Goal: Transaction & Acquisition: Purchase product/service

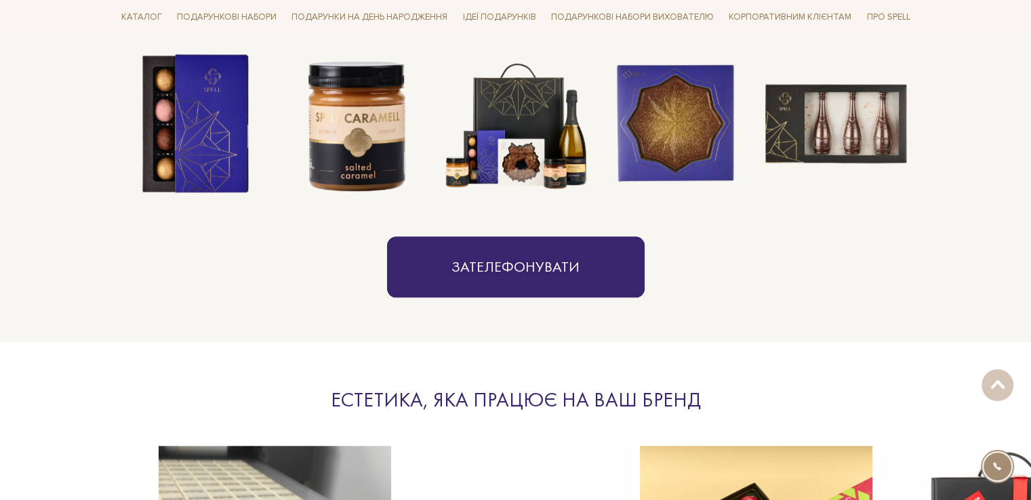
scroll to position [1152, 0]
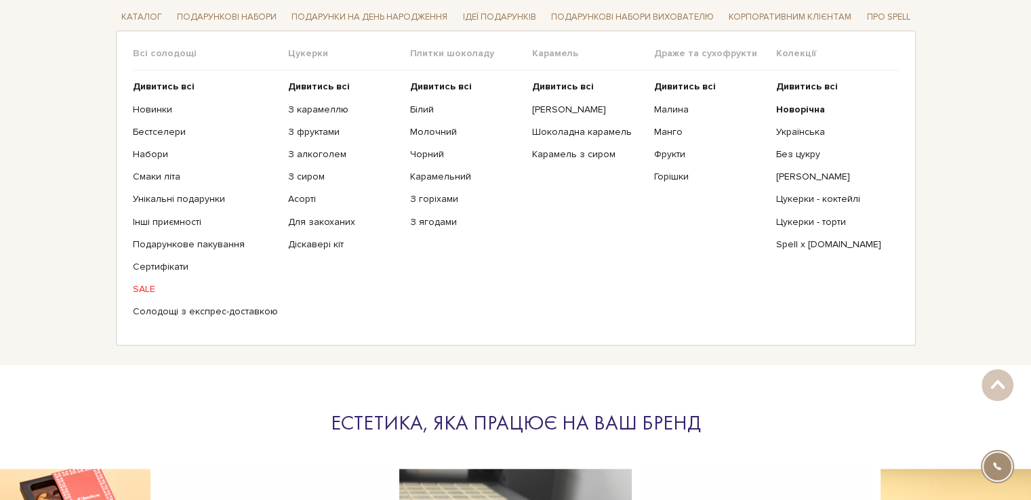
click at [150, 285] on link "SALE" at bounding box center [205, 289] width 145 height 12
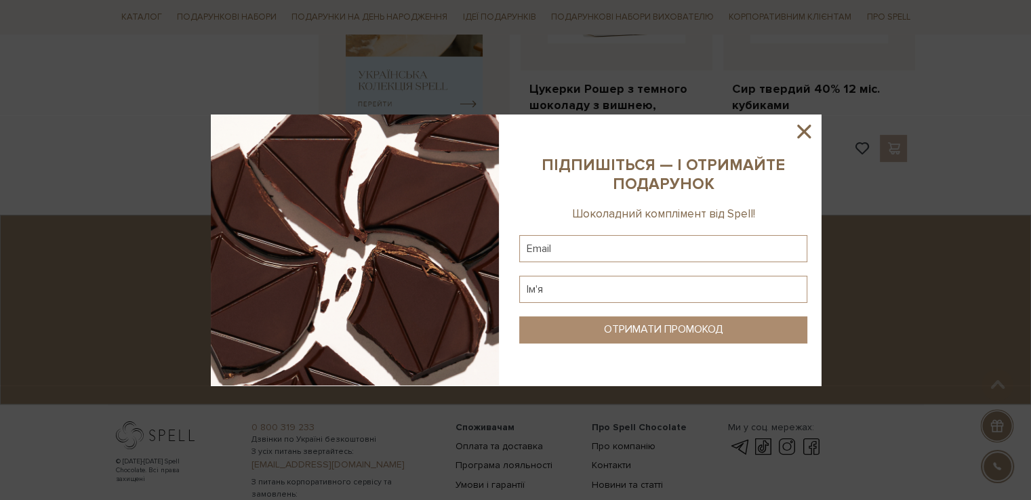
scroll to position [462, 0]
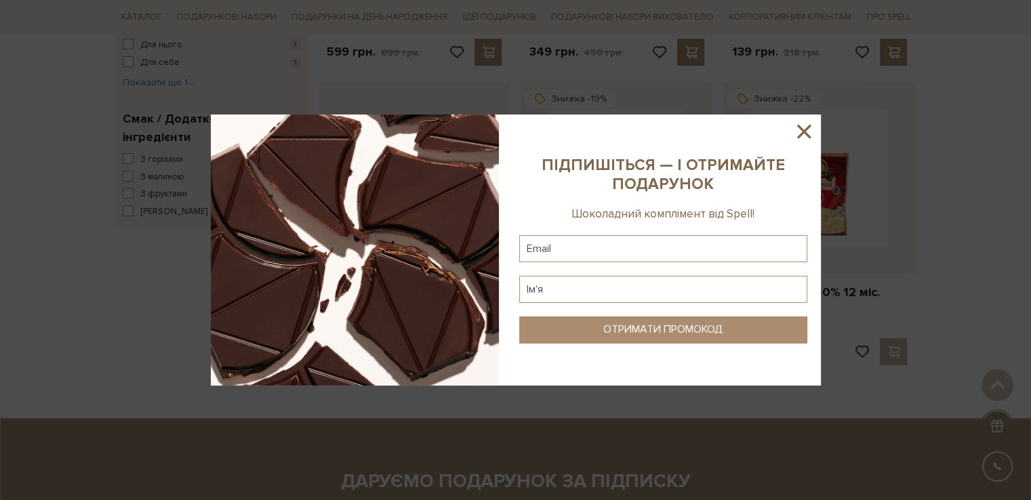
click at [805, 123] on icon at bounding box center [803, 131] width 23 height 23
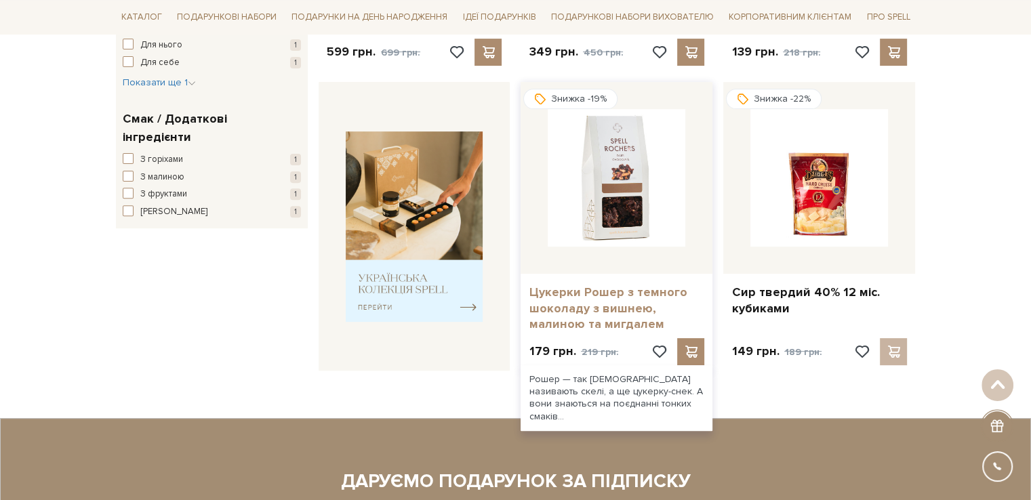
click at [607, 312] on link "Цукерки Рошер з темного шоколаду з вишнею, малиною та мигдалем" at bounding box center [617, 308] width 176 height 47
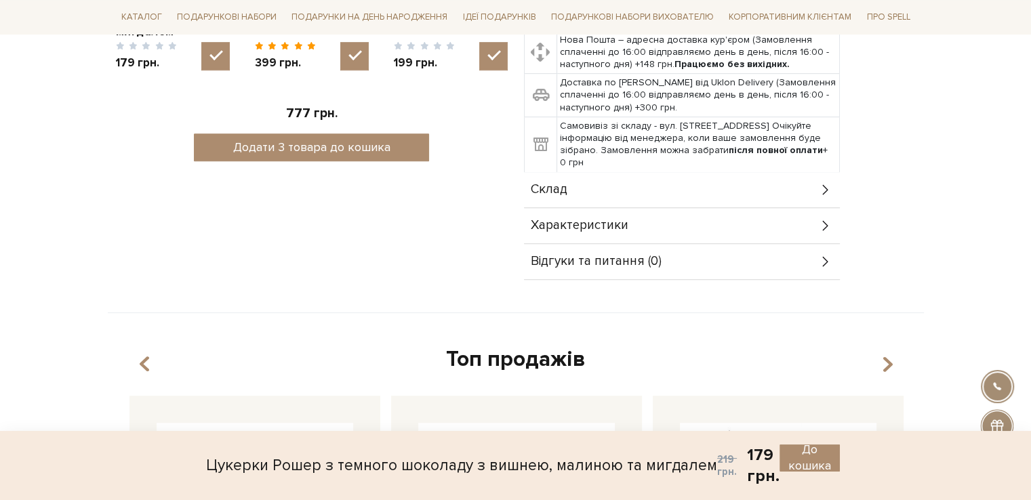
scroll to position [746, 0]
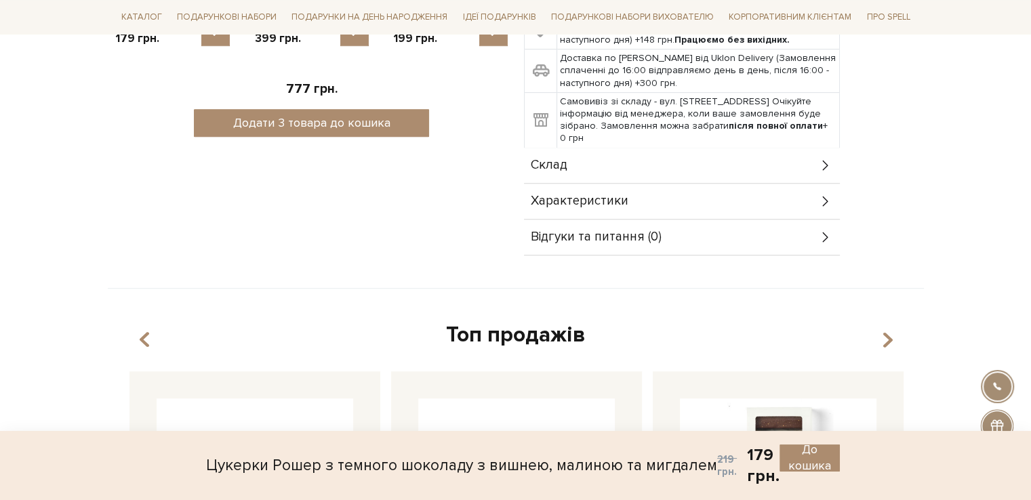
click at [827, 161] on icon at bounding box center [825, 165] width 15 height 15
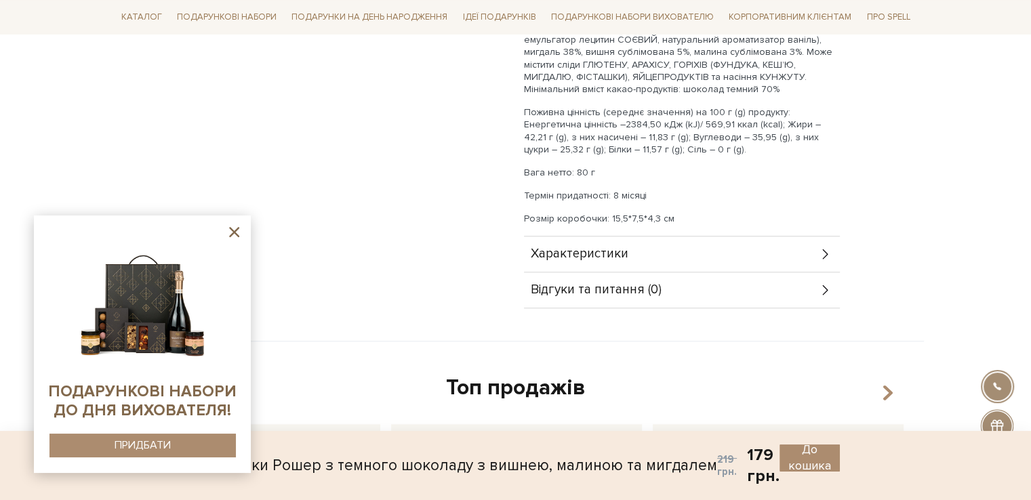
scroll to position [1017, 0]
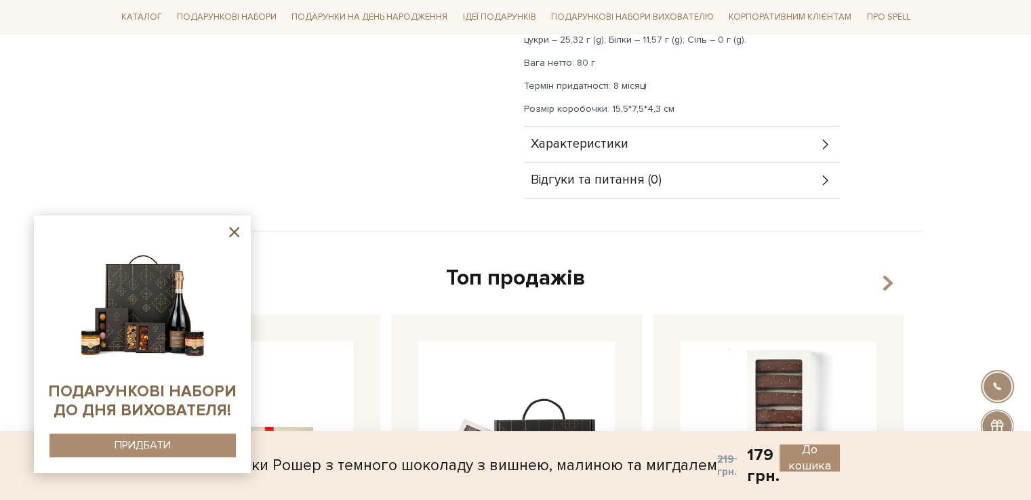
click at [237, 231] on icon at bounding box center [234, 232] width 17 height 17
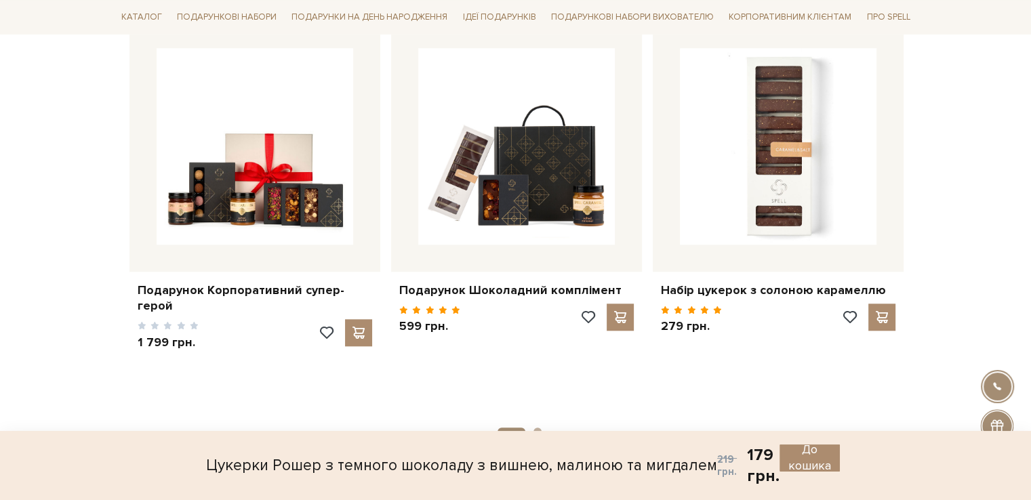
scroll to position [1297, 0]
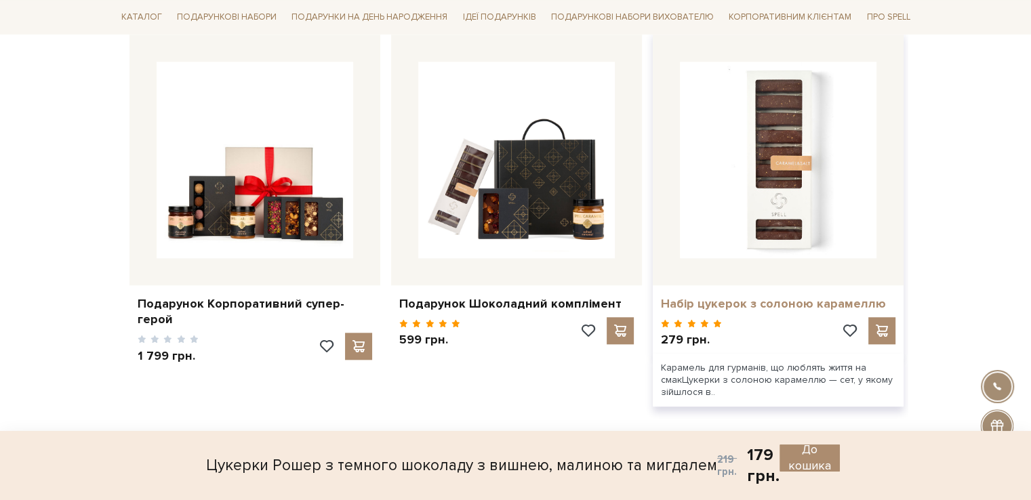
click at [710, 296] on link "Набір цукерок з солоною карамеллю" at bounding box center [778, 304] width 235 height 16
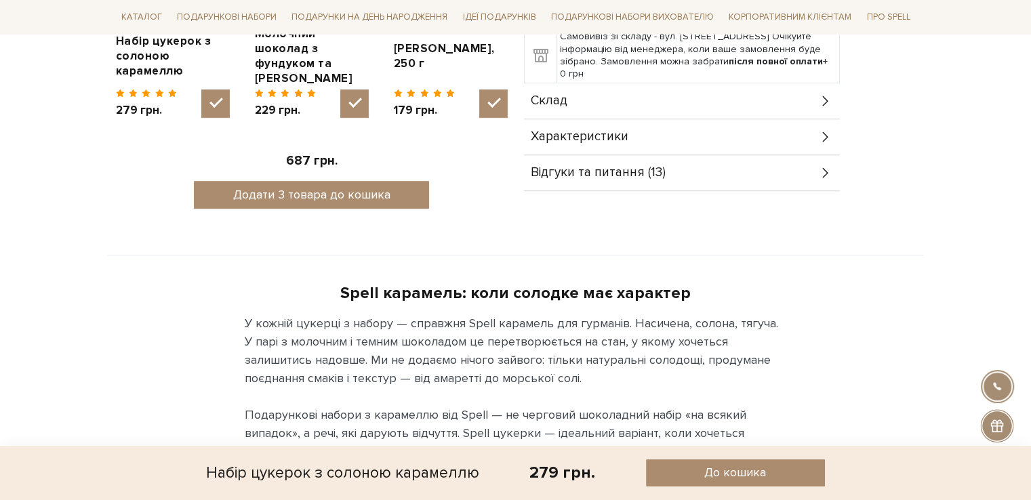
scroll to position [610, 0]
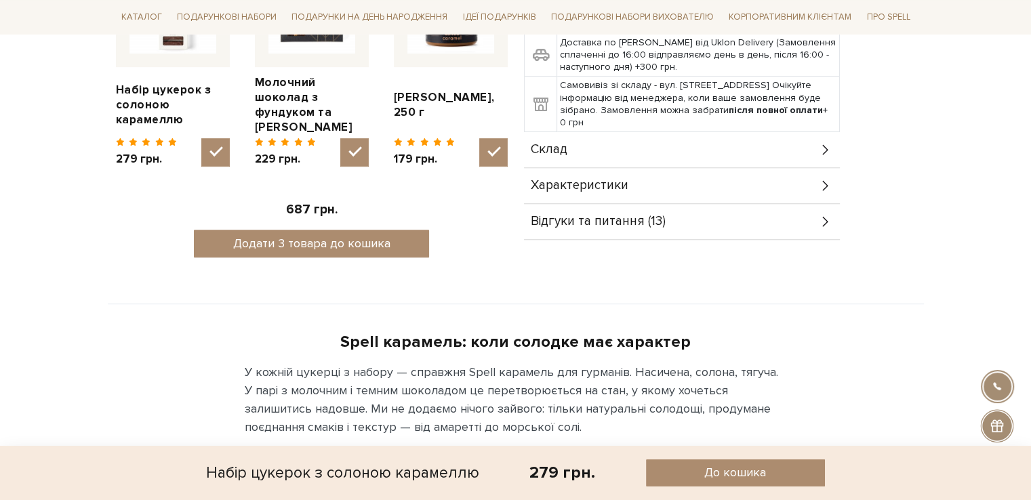
click at [805, 185] on div "Характеристики" at bounding box center [682, 185] width 316 height 35
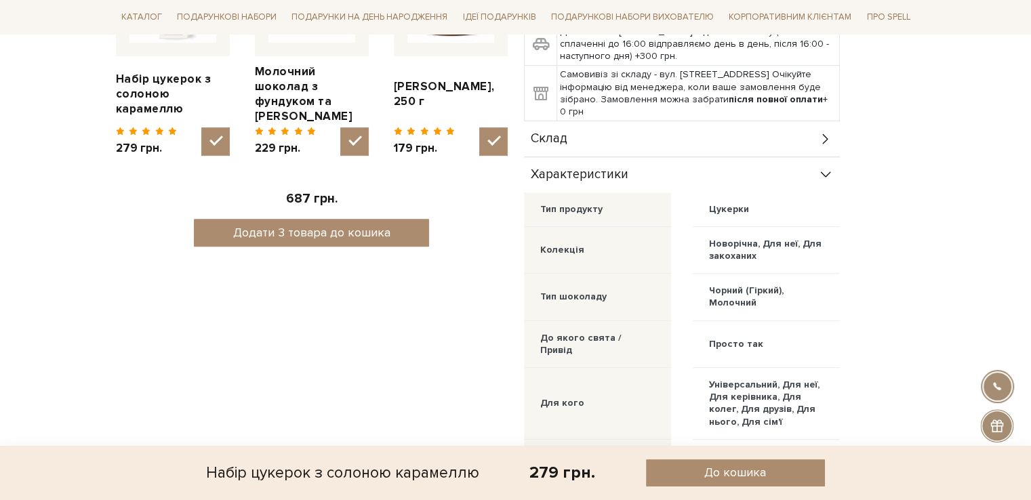
scroll to position [542, 0]
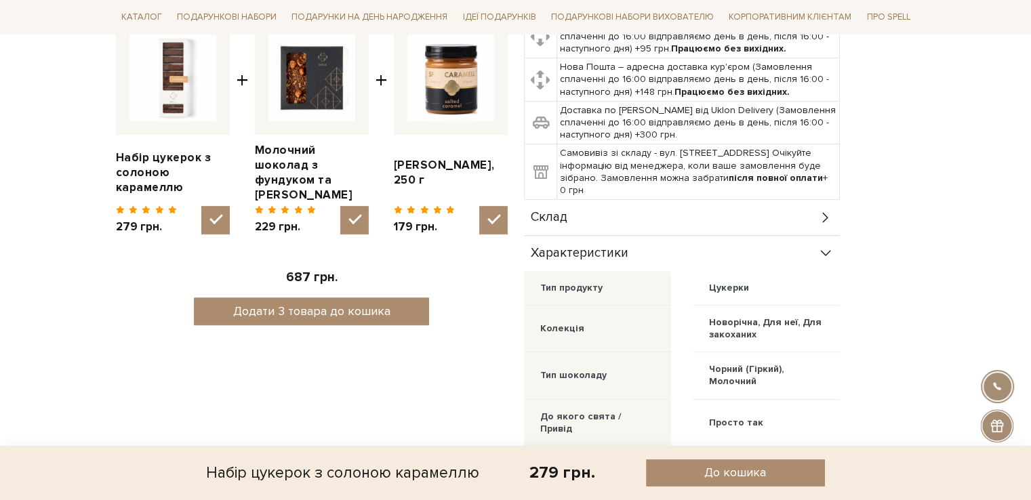
click at [816, 213] on div "Склад" at bounding box center [682, 217] width 316 height 35
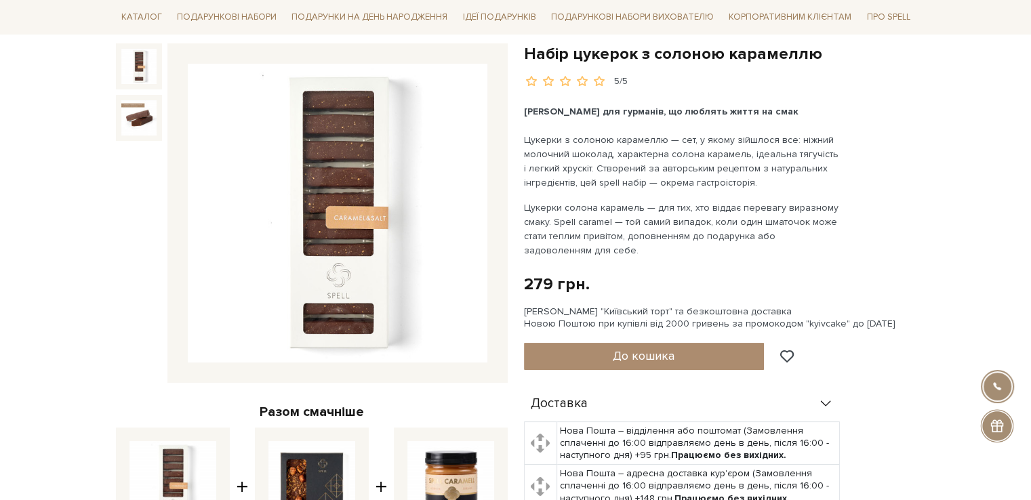
scroll to position [68, 0]
